Goal: Transaction & Acquisition: Purchase product/service

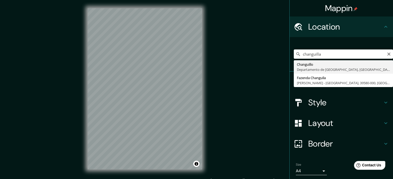
type input "Changuillo, [GEOGRAPHIC_DATA], [GEOGRAPHIC_DATA]"
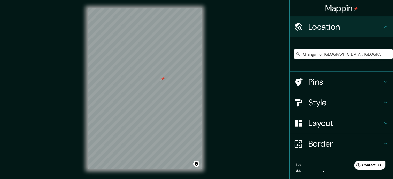
click at [162, 79] on div at bounding box center [162, 79] width 4 height 4
click at [382, 103] on icon at bounding box center [385, 103] width 6 height 6
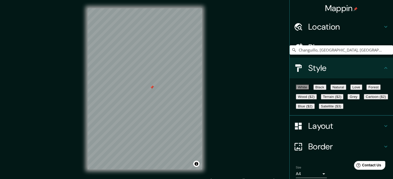
click at [326, 90] on button "Black" at bounding box center [319, 87] width 13 height 5
click at [346, 89] on button "Natural" at bounding box center [338, 87] width 16 height 5
click at [362, 90] on button "Love" at bounding box center [356, 87] width 12 height 5
click at [343, 100] on button "Terrain ($2)" at bounding box center [332, 96] width 23 height 5
click at [319, 109] on button "Satellite ($3)" at bounding box center [331, 106] width 25 height 5
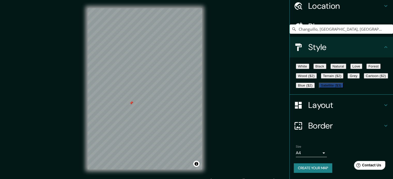
scroll to position [46, 0]
click at [318, 152] on body "Mappin Location [GEOGRAPHIC_DATA], [GEOGRAPHIC_DATA], [GEOGRAPHIC_DATA] Pins St…" at bounding box center [196, 89] width 393 height 179
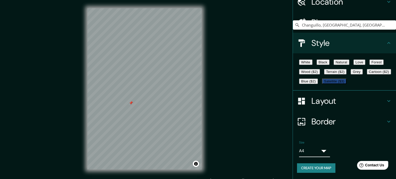
click at [304, 156] on body "Mappin Location [GEOGRAPHIC_DATA], [GEOGRAPHIC_DATA], [GEOGRAPHIC_DATA] Pins St…" at bounding box center [198, 89] width 396 height 179
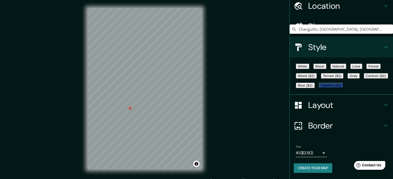
click at [321, 157] on body "Mappin Location [GEOGRAPHIC_DATA], [GEOGRAPHIC_DATA], [GEOGRAPHIC_DATA] Pins St…" at bounding box center [196, 89] width 393 height 179
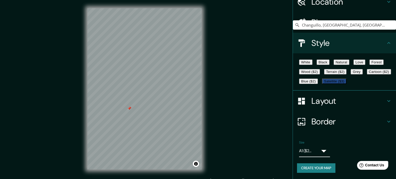
click at [317, 152] on body "Mappin Location [GEOGRAPHIC_DATA], [GEOGRAPHIC_DATA], [GEOGRAPHIC_DATA] Pins St…" at bounding box center [198, 89] width 396 height 179
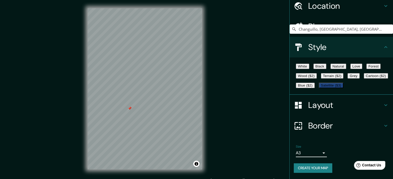
click at [382, 127] on icon at bounding box center [385, 126] width 6 height 6
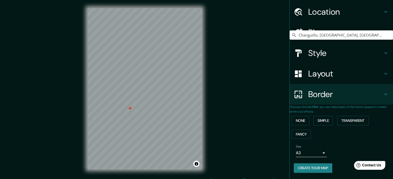
scroll to position [20, 0]
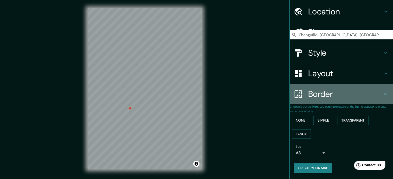
click at [382, 91] on icon at bounding box center [385, 94] width 6 height 6
click at [385, 89] on div "Border" at bounding box center [340, 94] width 103 height 21
click at [384, 91] on icon at bounding box center [385, 94] width 6 height 6
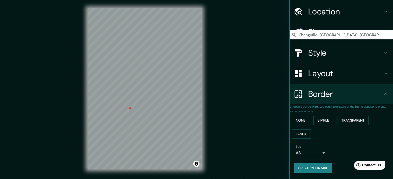
click at [383, 91] on icon at bounding box center [385, 94] width 6 height 6
click at [382, 70] on icon at bounding box center [385, 73] width 6 height 6
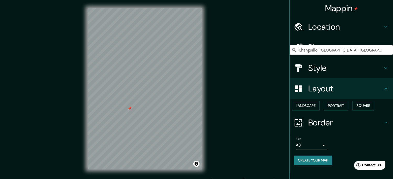
scroll to position [6, 0]
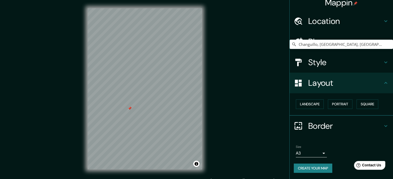
click at [382, 81] on icon at bounding box center [385, 83] width 6 height 6
click at [382, 21] on icon at bounding box center [385, 21] width 6 height 6
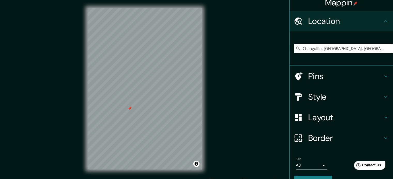
click at [382, 21] on icon at bounding box center [385, 21] width 6 height 6
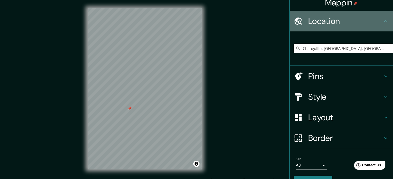
click at [382, 22] on icon at bounding box center [385, 21] width 6 height 6
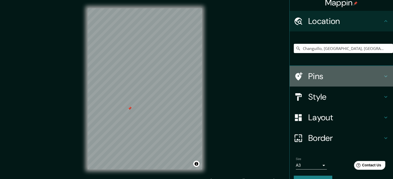
click at [382, 77] on icon at bounding box center [385, 76] width 6 height 6
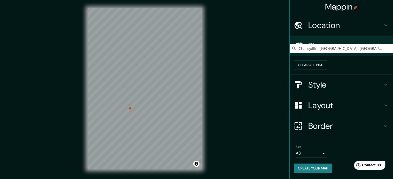
click at [373, 88] on h4 "Style" at bounding box center [345, 85] width 74 height 10
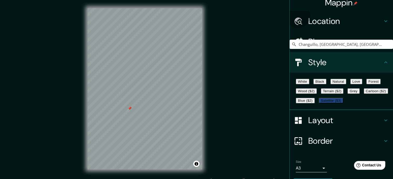
click at [323, 84] on button "Black" at bounding box center [319, 81] width 13 height 5
click at [319, 104] on button "Satellite ($3)" at bounding box center [331, 100] width 25 height 5
click at [347, 94] on button "Grey" at bounding box center [353, 91] width 12 height 5
click at [366, 84] on button "Forest" at bounding box center [373, 81] width 14 height 5
click at [303, 84] on button "White" at bounding box center [302, 81] width 13 height 5
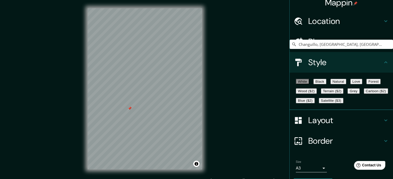
click at [326, 84] on button "Black" at bounding box center [319, 81] width 13 height 5
click at [319, 104] on button "Satellite ($3)" at bounding box center [331, 100] width 25 height 5
click at [325, 84] on button "Black" at bounding box center [319, 81] width 13 height 5
click at [319, 104] on button "Satellite ($3)" at bounding box center [331, 100] width 25 height 5
click at [326, 82] on button "Black" at bounding box center [319, 81] width 13 height 5
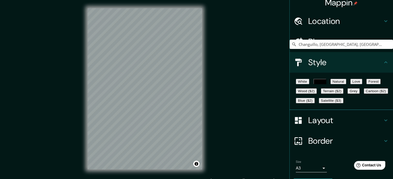
click at [326, 82] on button "Black" at bounding box center [319, 81] width 13 height 5
click at [319, 104] on button "Satellite ($3)" at bounding box center [331, 100] width 25 height 5
click at [300, 84] on button "White" at bounding box center [302, 81] width 13 height 5
click at [322, 81] on button "Black" at bounding box center [319, 81] width 13 height 5
click at [305, 84] on button "White" at bounding box center [302, 81] width 13 height 5
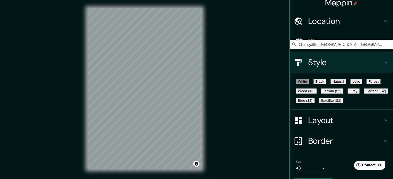
click at [319, 104] on button "Satellite ($3)" at bounding box center [331, 100] width 25 height 5
click at [326, 83] on button "Black" at bounding box center [319, 81] width 13 height 5
click at [305, 82] on button "White" at bounding box center [302, 81] width 13 height 5
click at [319, 104] on button "Satellite ($3)" at bounding box center [331, 100] width 25 height 5
